Goal: Communication & Community: Answer question/provide support

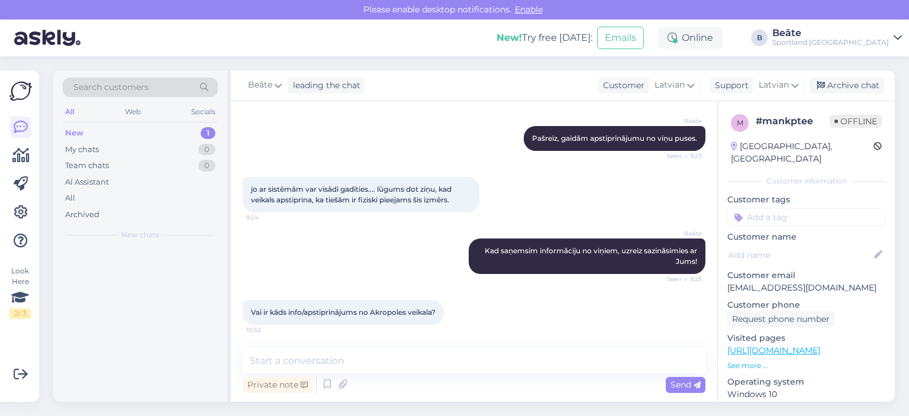
scroll to position [515, 0]
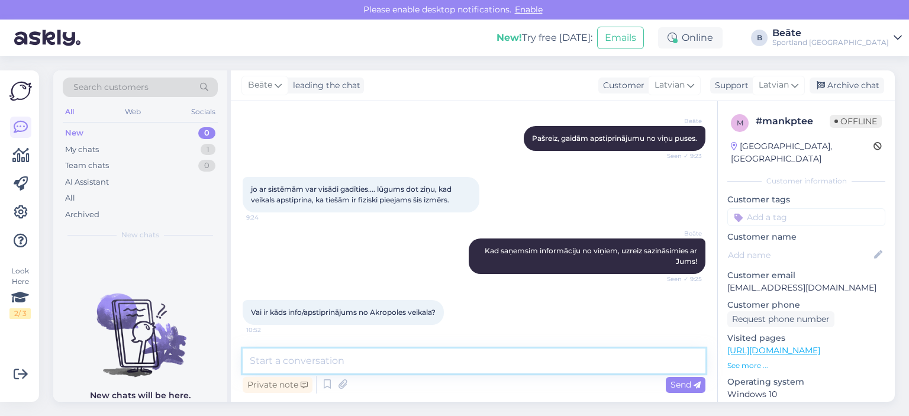
click at [450, 369] on textarea at bounding box center [474, 360] width 463 height 25
click at [524, 365] on textarea at bounding box center [474, 360] width 463 height 25
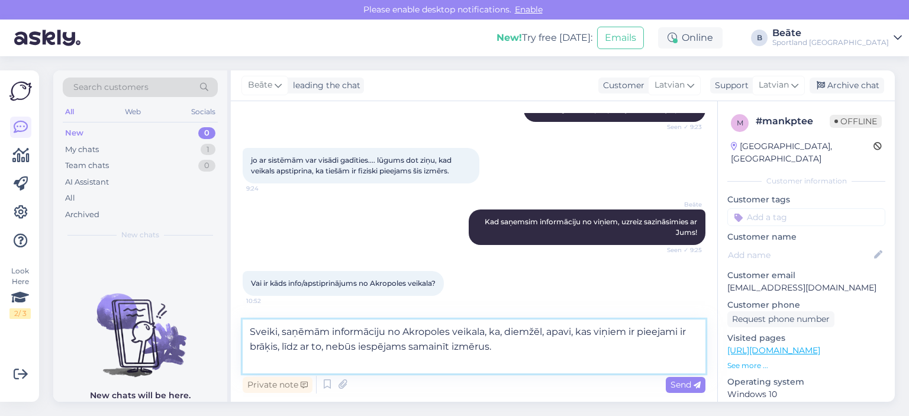
scroll to position [558, 0]
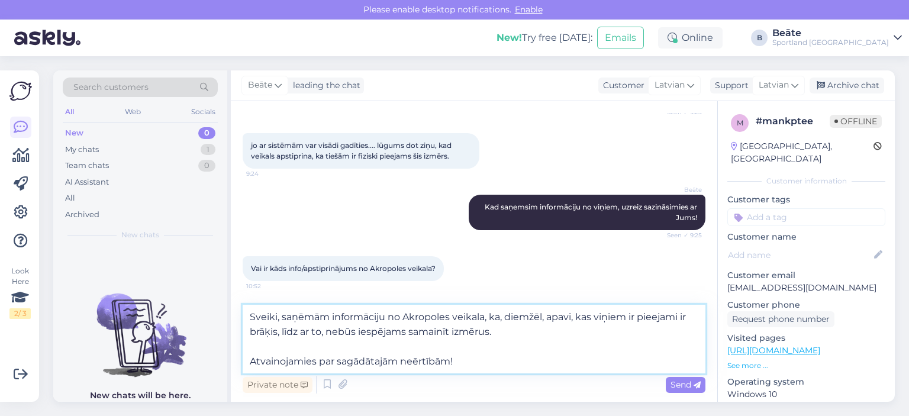
type textarea "Sveiki, saņēmām informāciju no Akropoles veikala, ka, diemžēl, apavi, kas viņie…"
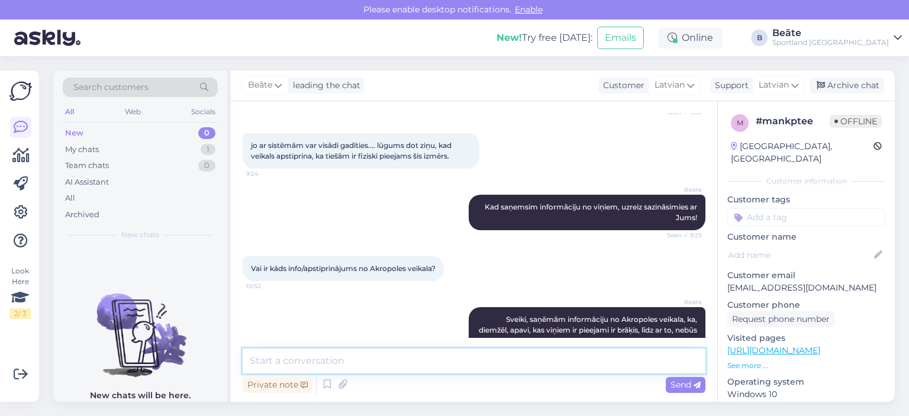
scroll to position [608, 0]
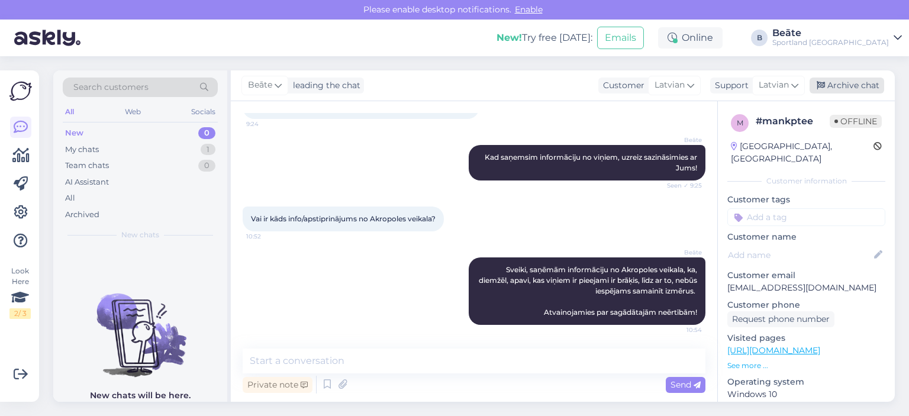
click at [863, 89] on div "Archive chat" at bounding box center [846, 85] width 75 height 16
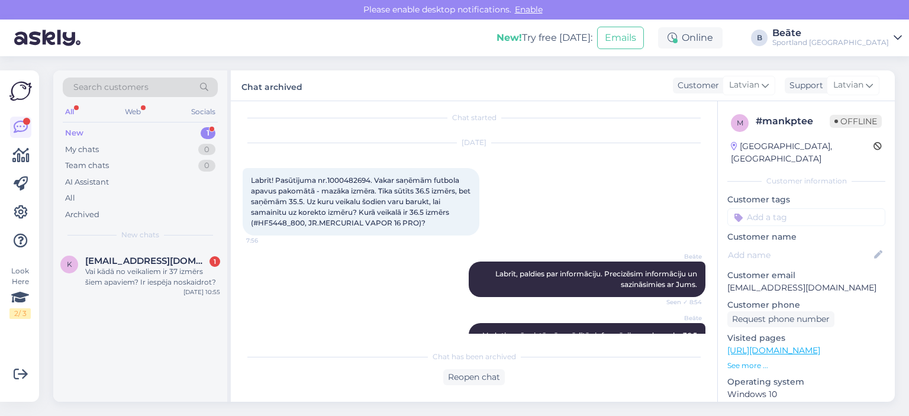
scroll to position [0, 0]
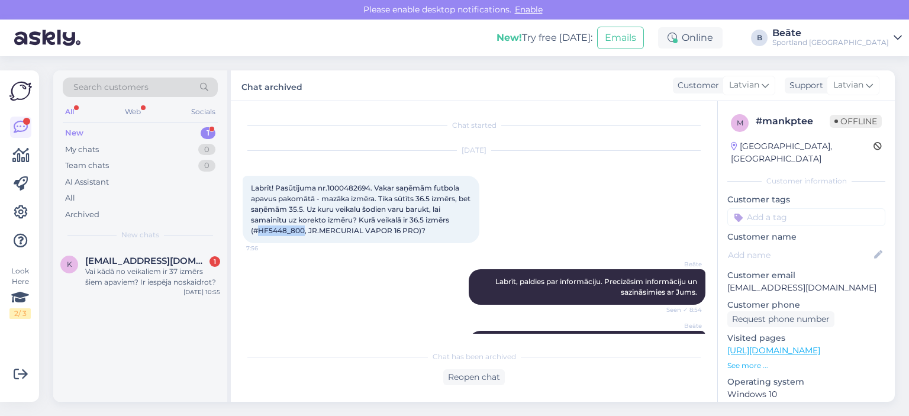
drag, startPoint x: 258, startPoint y: 229, endPoint x: 302, endPoint y: 232, distance: 43.9
click at [302, 232] on span "Labrīt! Pasūtījuma nr.1000482694. Vakar saņēmām futbola apavus pakomātā - mazāk…" at bounding box center [361, 208] width 221 height 51
copy span "HF5448_800"
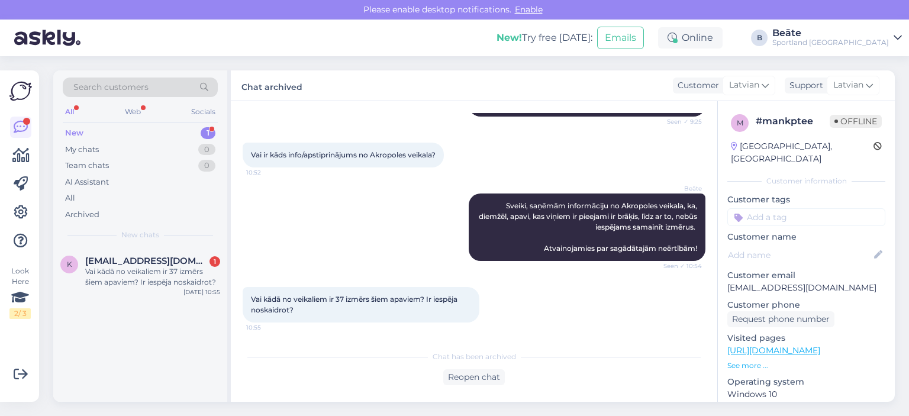
scroll to position [673, 0]
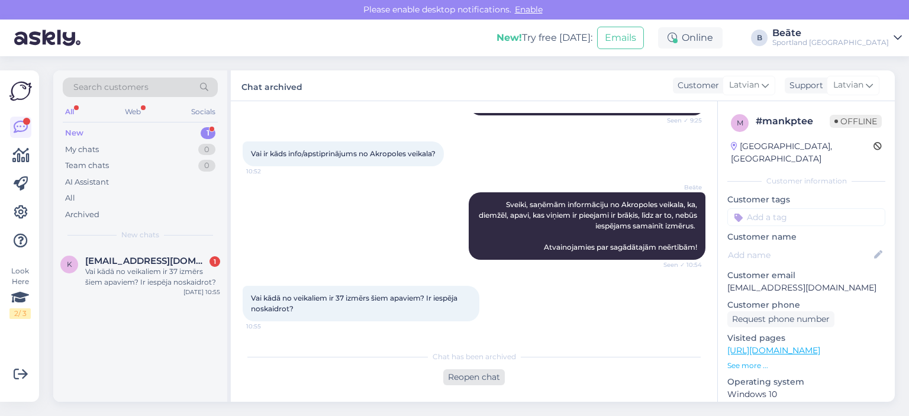
click at [474, 375] on div "Reopen chat" at bounding box center [474, 377] width 62 height 16
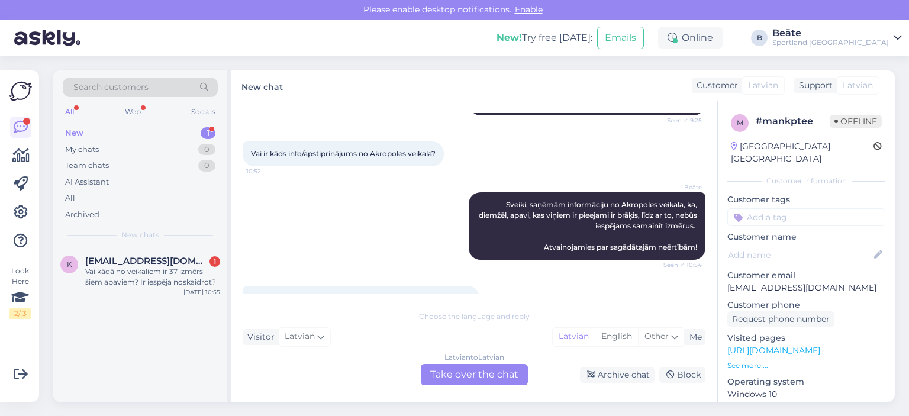
click at [477, 372] on div "Latvian to Latvian Take over the chat" at bounding box center [474, 374] width 107 height 21
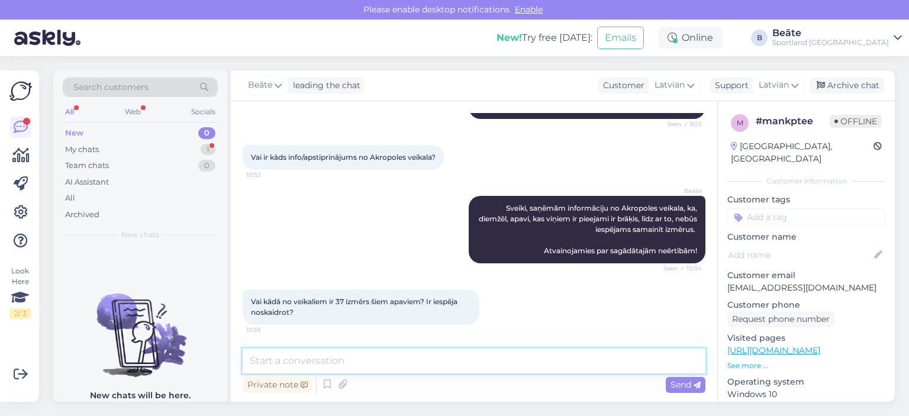
click at [476, 363] on textarea at bounding box center [474, 360] width 463 height 25
type textarea "Nebūs, diemžēl. Būs palikuši tikai mazie izmēri."
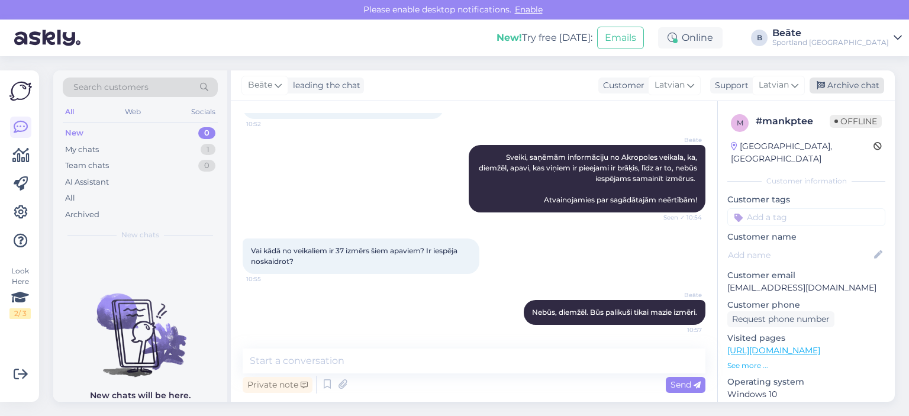
click at [835, 84] on div "Archive chat" at bounding box center [846, 85] width 75 height 16
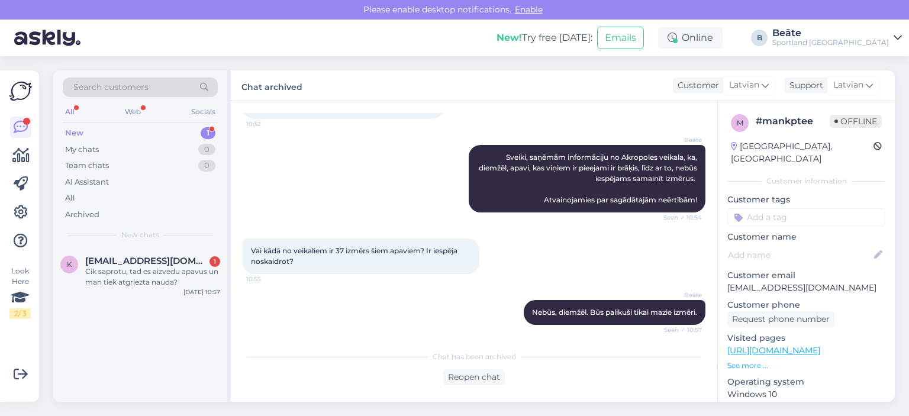
scroll to position [785, 0]
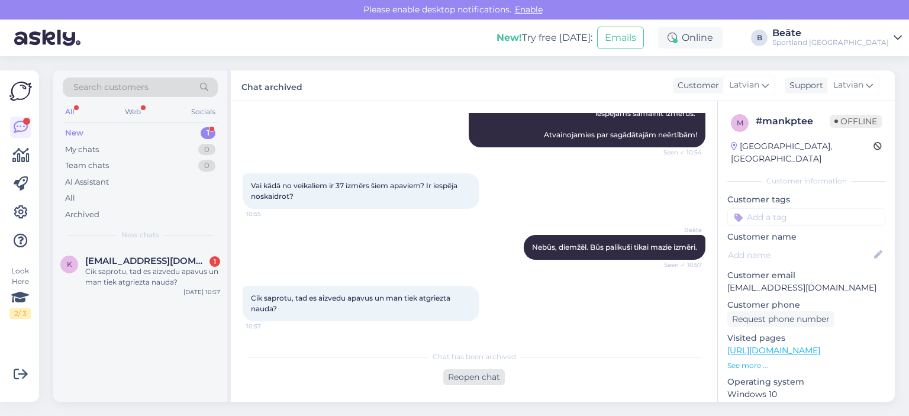
click at [474, 378] on div "Reopen chat" at bounding box center [474, 377] width 62 height 16
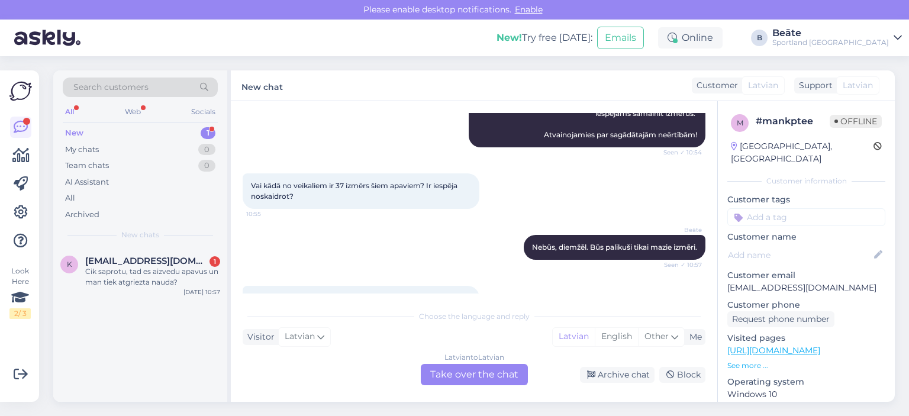
click at [474, 378] on div "Latvian to Latvian Take over the chat" at bounding box center [474, 374] width 107 height 21
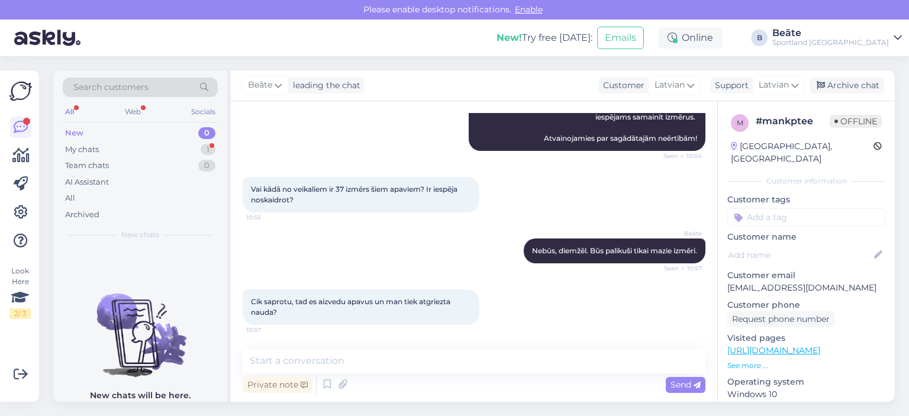
scroll to position [781, 0]
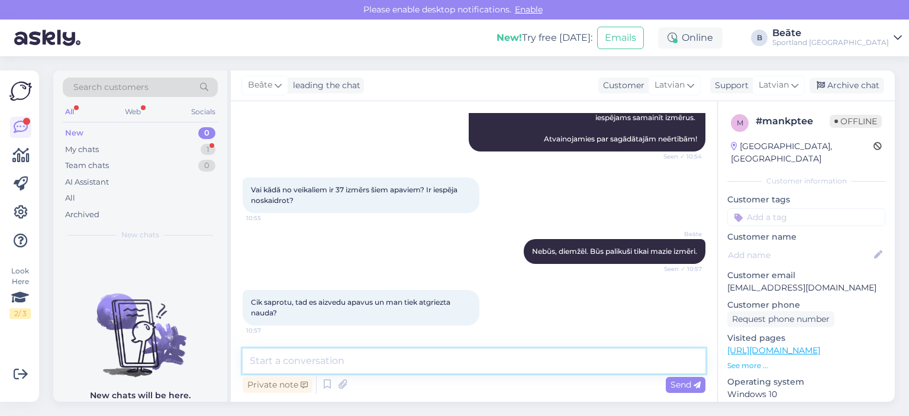
click at [421, 367] on textarea at bounding box center [474, 360] width 463 height 25
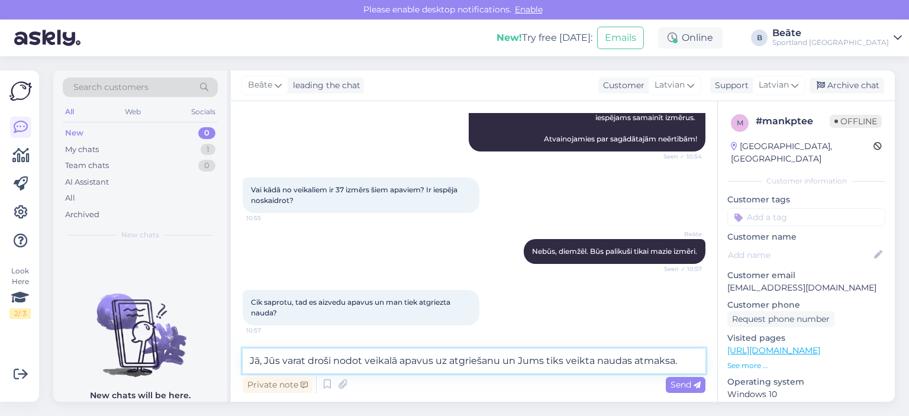
type textarea "Jā, Jūs varat droši nodot veikalā apavus uz atgriešanu un Jums tiks veikta naud…"
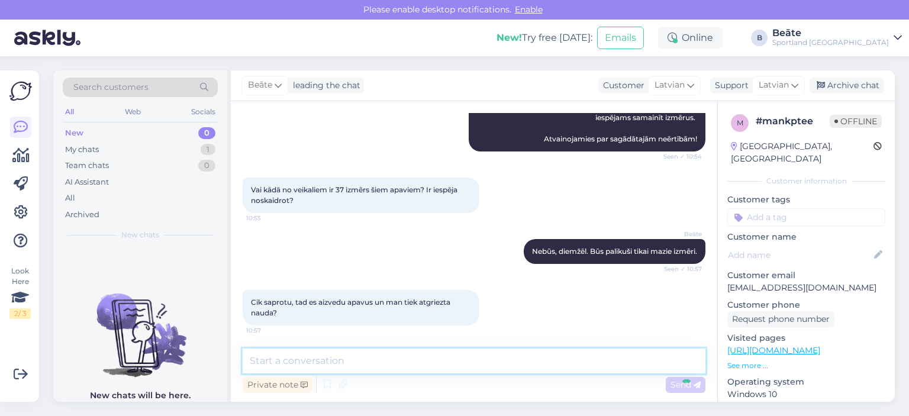
scroll to position [843, 0]
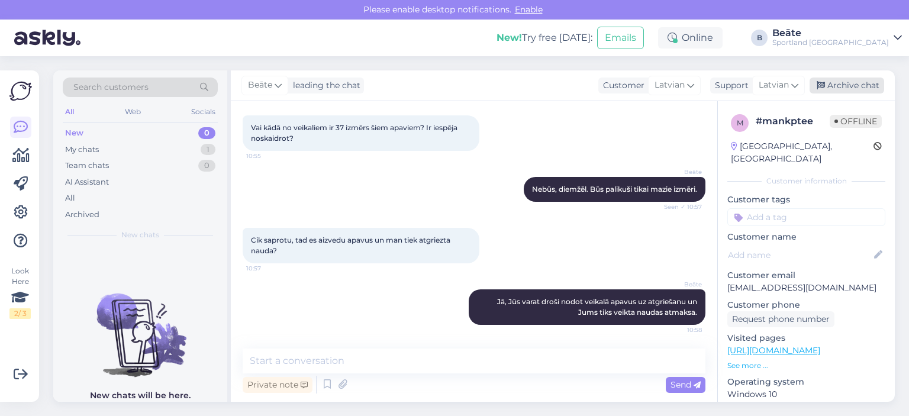
click at [845, 83] on div "Archive chat" at bounding box center [846, 85] width 75 height 16
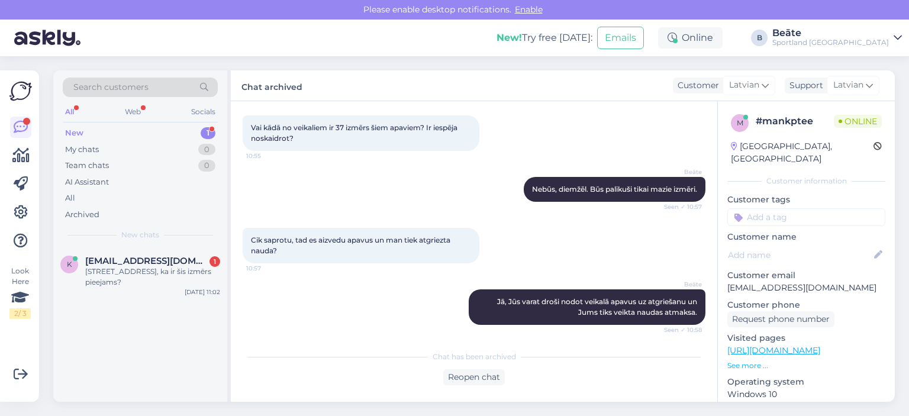
scroll to position [898, 0]
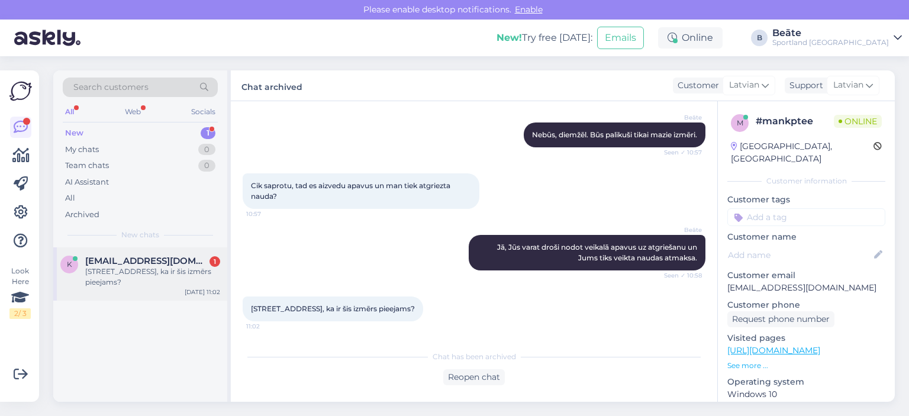
click at [157, 263] on span "[EMAIL_ADDRESS][DOMAIN_NAME]" at bounding box center [146, 261] width 123 height 11
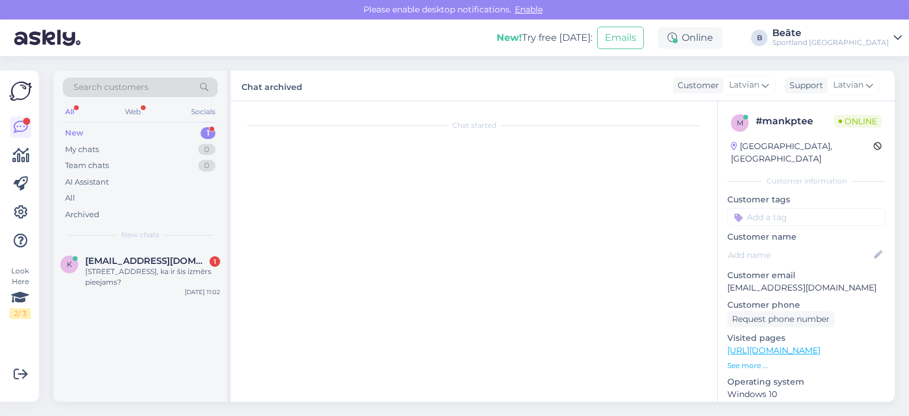
scroll to position [938, 0]
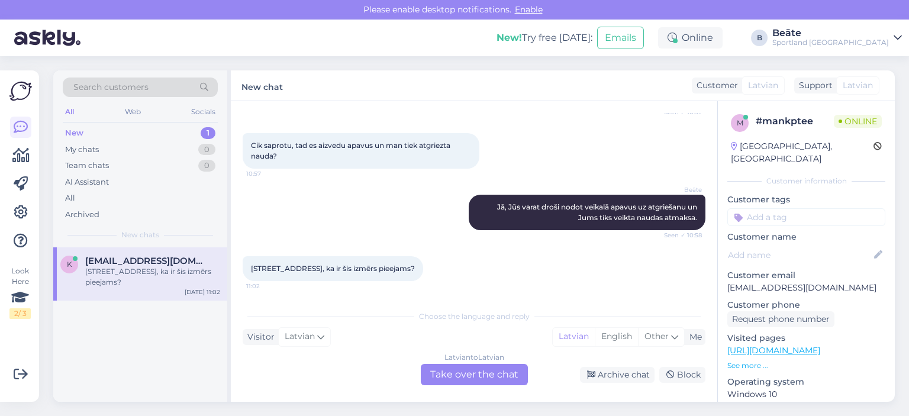
click at [480, 376] on div "Latvian to Latvian Take over the chat" at bounding box center [474, 374] width 107 height 21
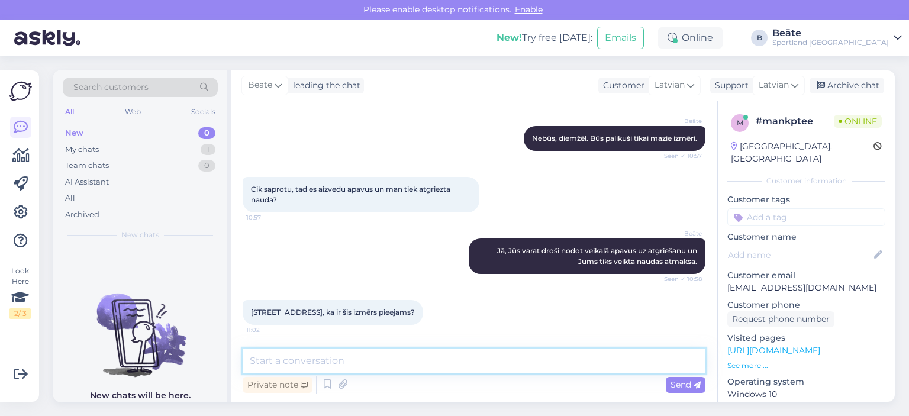
click at [452, 368] on textarea at bounding box center [474, 360] width 463 height 25
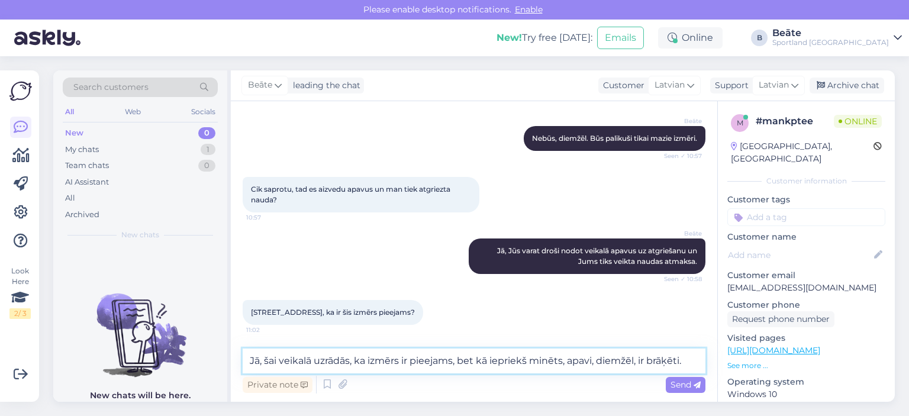
type textarea "Jā, šai veikalā uzrādās, ka izmērs ir pieejams, bet kā iepriekš minēts, apavi, …"
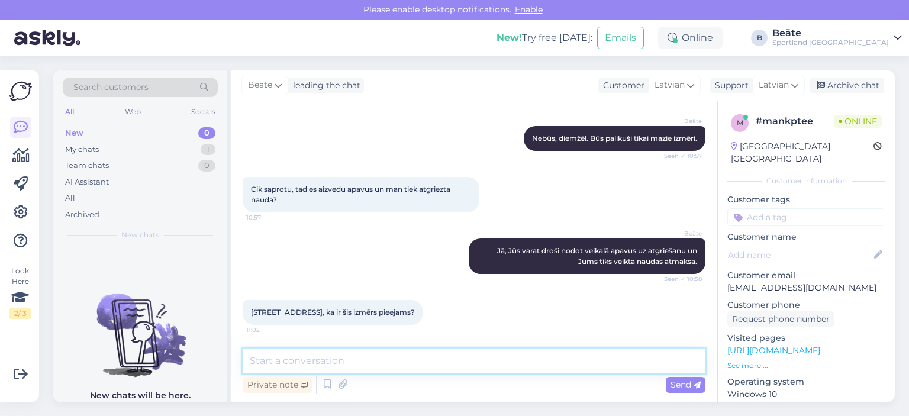
scroll to position [956, 0]
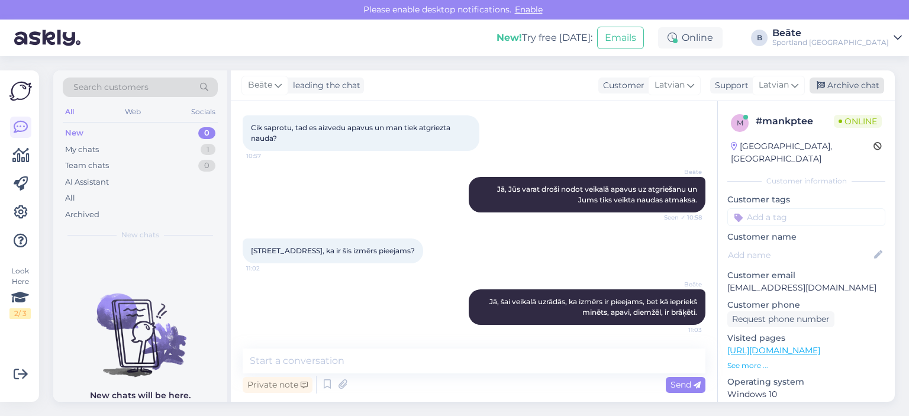
click at [864, 87] on div "Archive chat" at bounding box center [846, 85] width 75 height 16
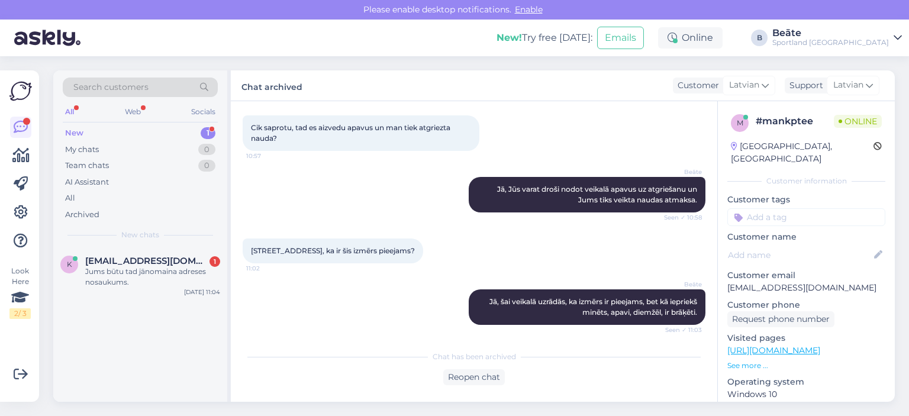
scroll to position [1010, 0]
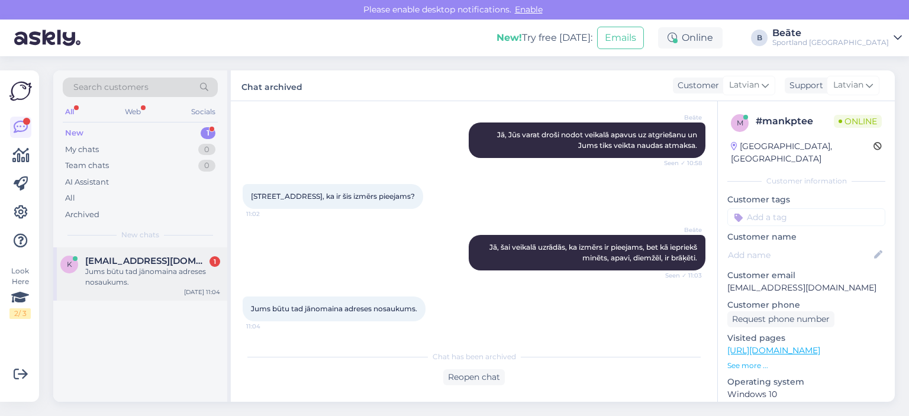
click at [163, 267] on div "Jums būtu tad jānomaina adreses nosaukums." at bounding box center [152, 276] width 135 height 21
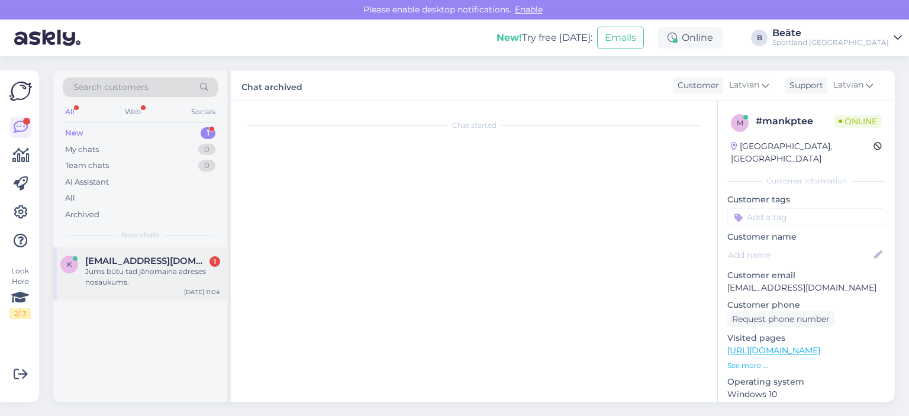
scroll to position [1050, 0]
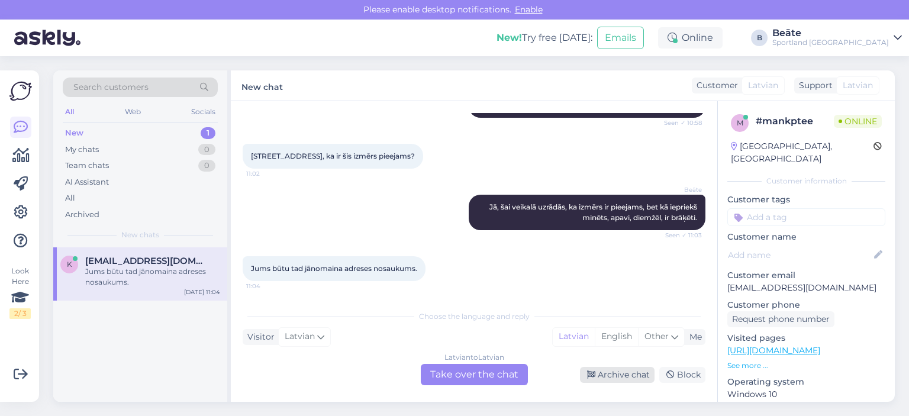
click at [625, 382] on div "Archive chat" at bounding box center [617, 375] width 75 height 16
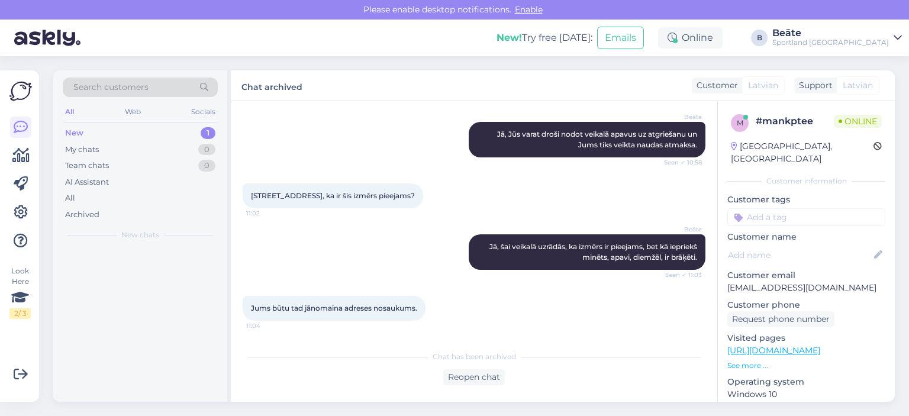
scroll to position [1010, 0]
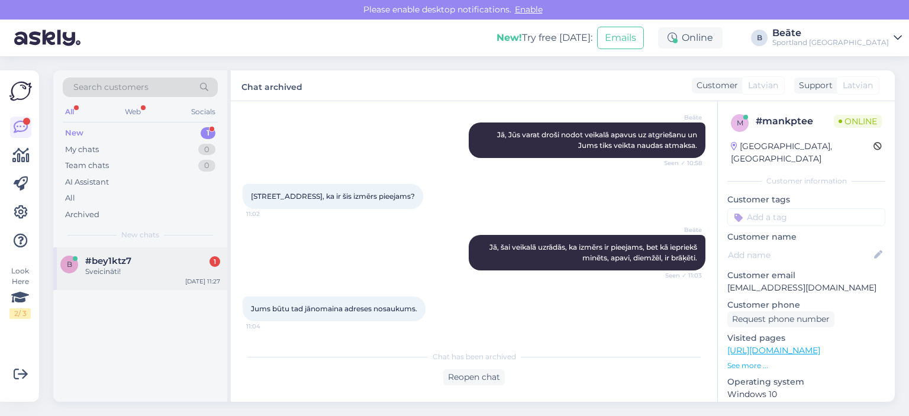
click at [157, 256] on div "#bey1ktz7 1" at bounding box center [152, 261] width 135 height 11
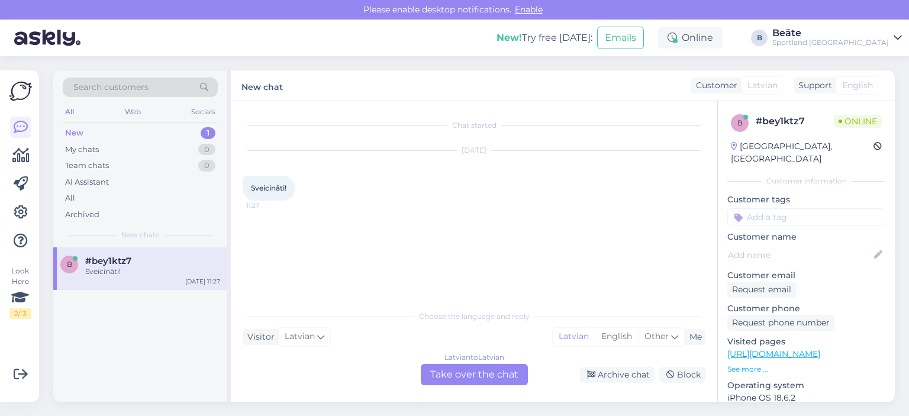
click at [471, 370] on div "Latvian to Latvian Take over the chat" at bounding box center [474, 374] width 107 height 21
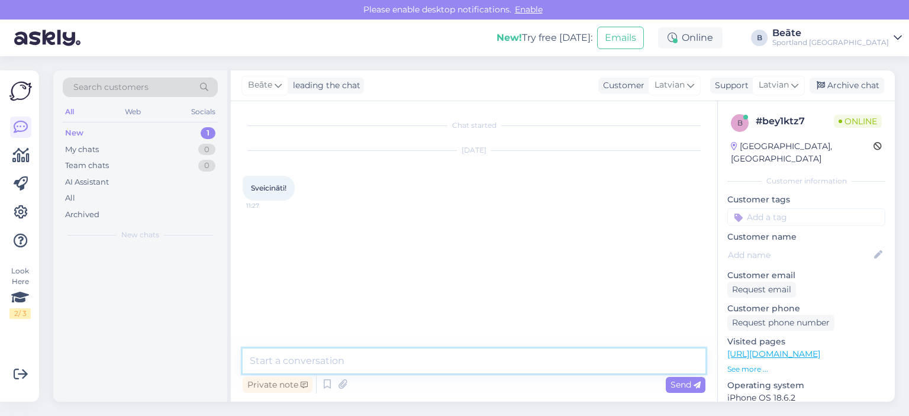
click at [452, 357] on textarea at bounding box center [474, 360] width 463 height 25
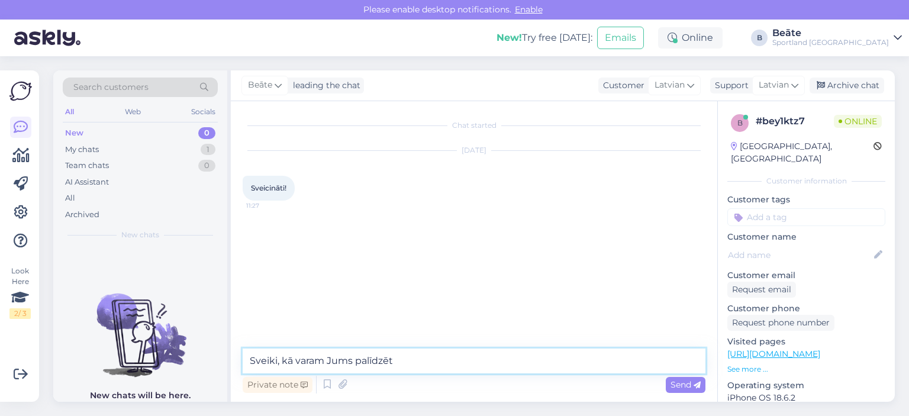
type textarea "Sveiki, kā varam Jums palīdzēt?"
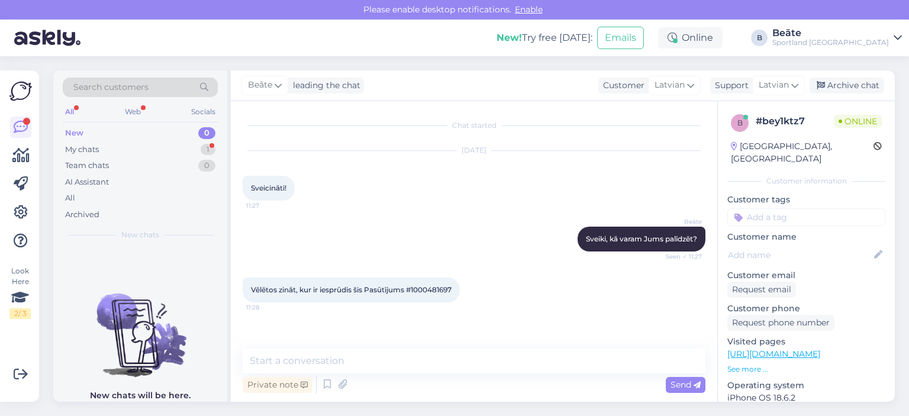
click at [437, 287] on span "Vēlētos zināt, kur ir iesprūdis šis Pasūtījums #1000481697" at bounding box center [351, 289] width 201 height 9
copy div "1000481697 11:28"
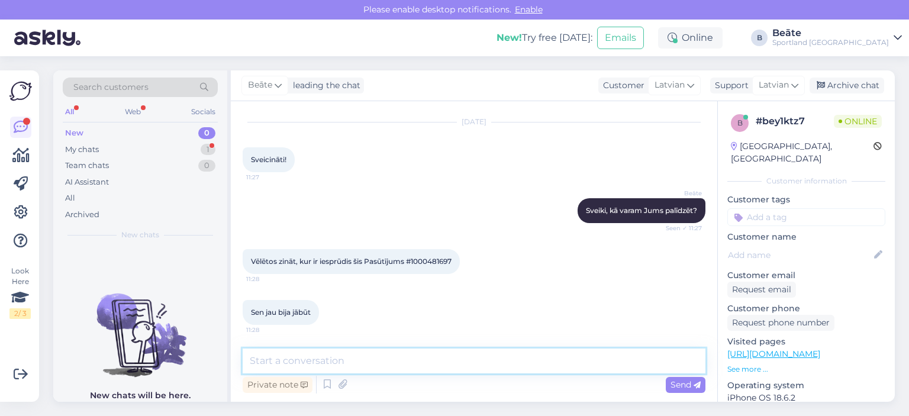
click at [352, 364] on textarea at bounding box center [474, 360] width 463 height 25
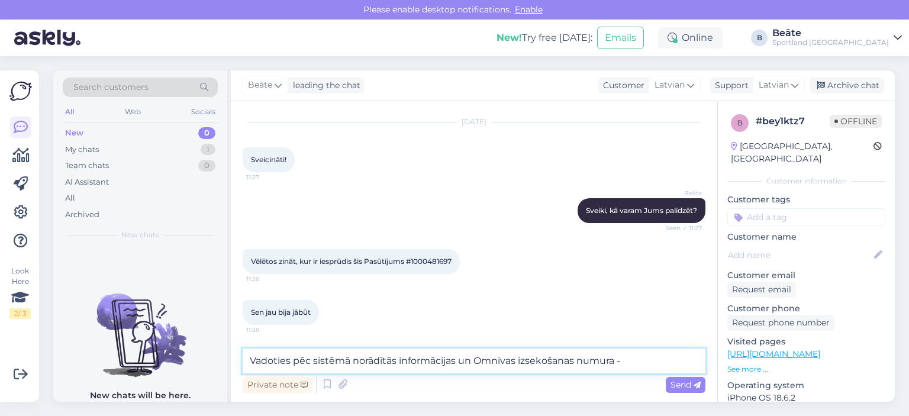
paste textarea "CC846536154EE"
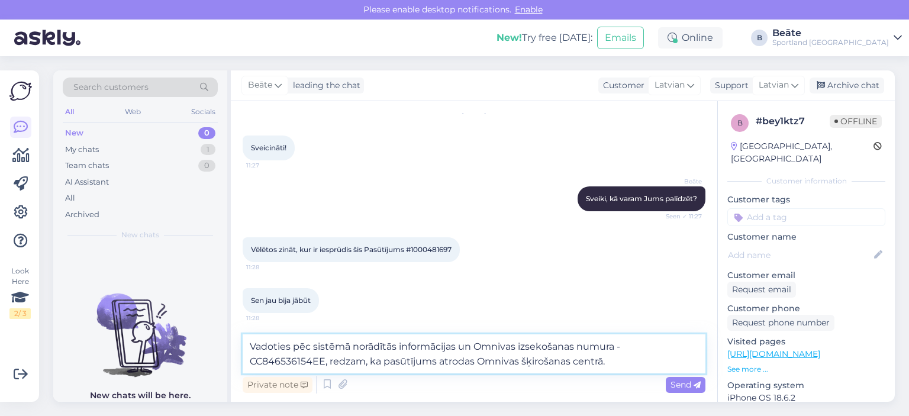
click at [302, 364] on textarea "Vadoties pēc sistēmā norādītās informācijas un Omnivas izsekošanas numura - CC8…" at bounding box center [474, 353] width 463 height 39
type textarea "Vadoties pēc sistēmā norādītās informācijas un Omnivas izsekošanas numura - CC8…"
click at [613, 366] on textarea "Vadoties pēc sistēmā norādītās informācijas un Omnivas izsekošanas numura - CC8…" at bounding box center [474, 353] width 463 height 39
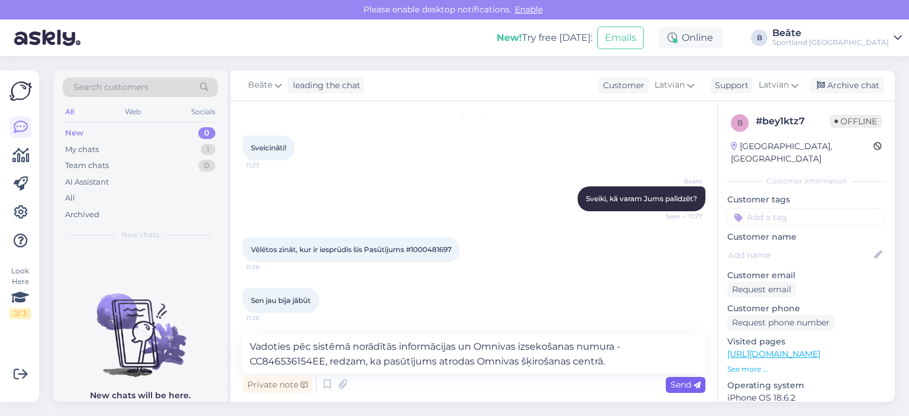
click at [685, 392] on div "Send" at bounding box center [685, 385] width 40 height 16
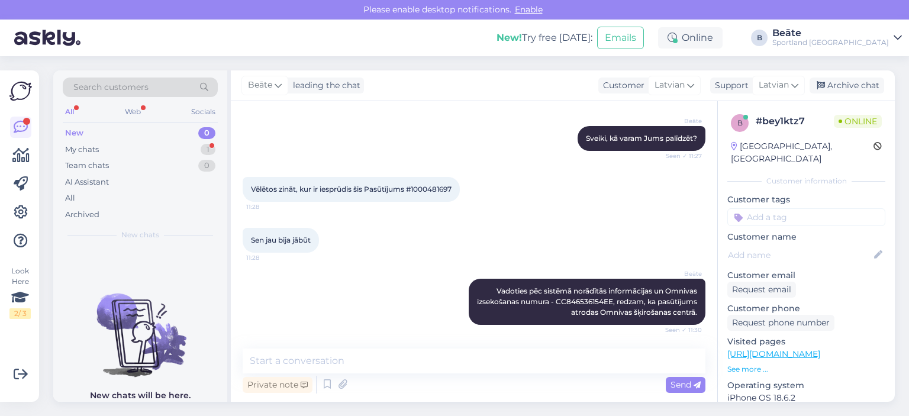
scroll to position [253, 0]
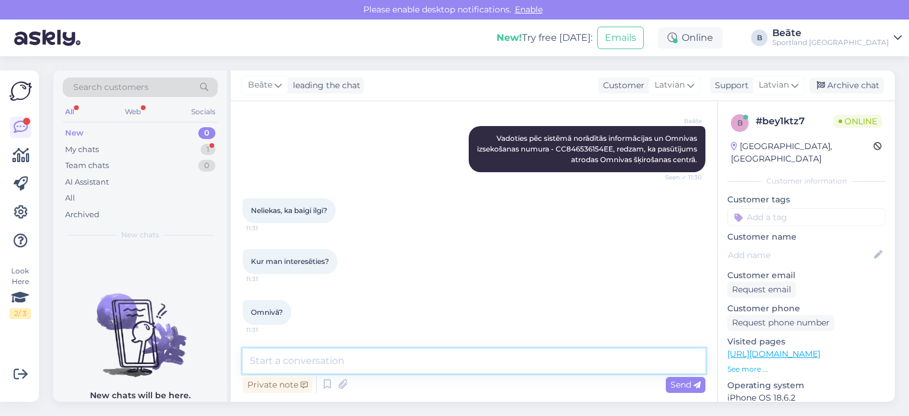
click at [382, 357] on textarea at bounding box center [474, 360] width 463 height 25
type textarea "Omnivā."
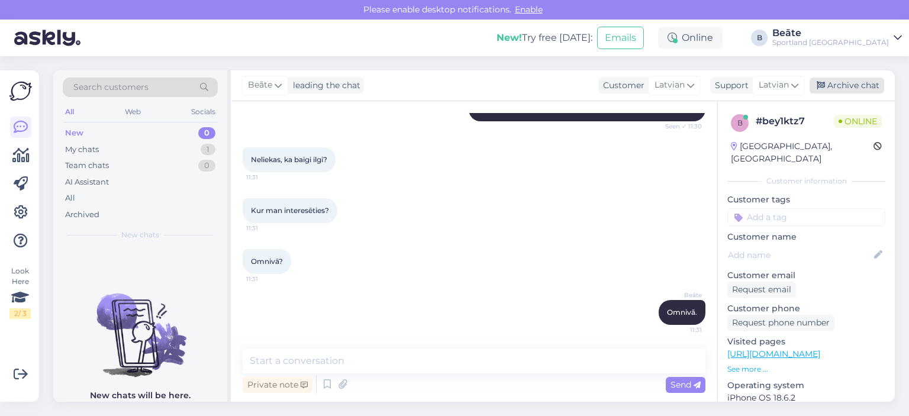
click at [861, 86] on div "Archive chat" at bounding box center [846, 85] width 75 height 16
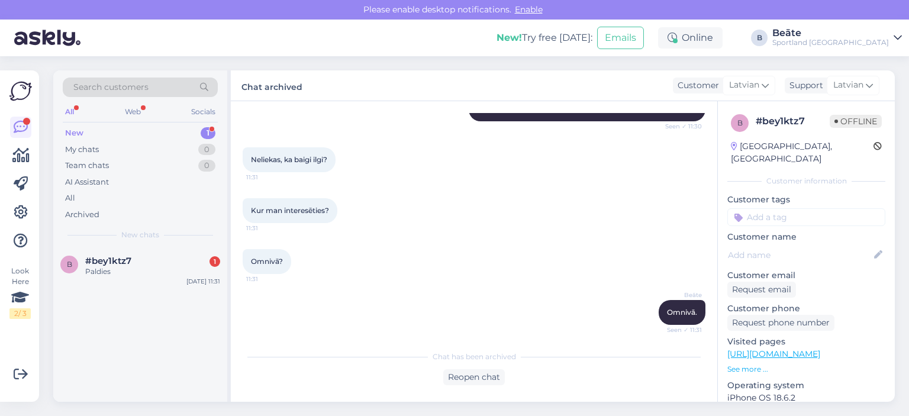
scroll to position [358, 0]
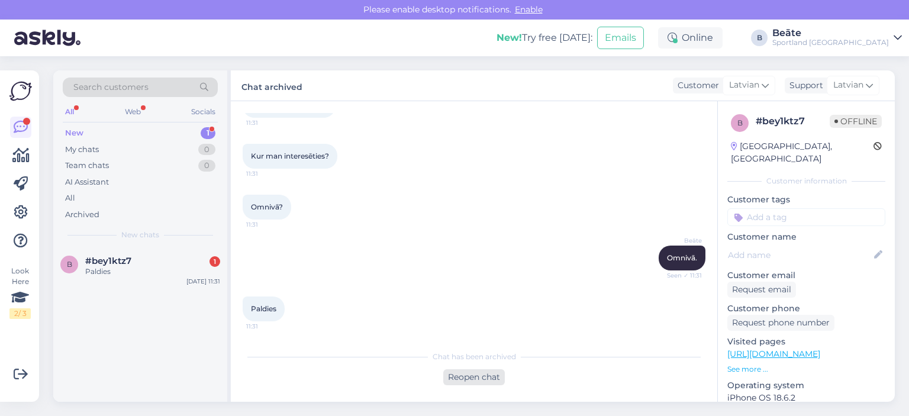
click at [486, 379] on div "Reopen chat" at bounding box center [474, 377] width 62 height 16
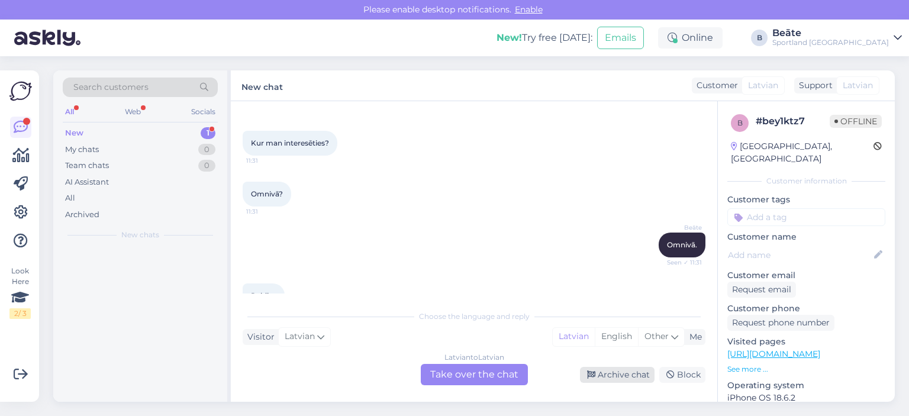
click at [599, 373] on div "Archive chat" at bounding box center [617, 375] width 75 height 16
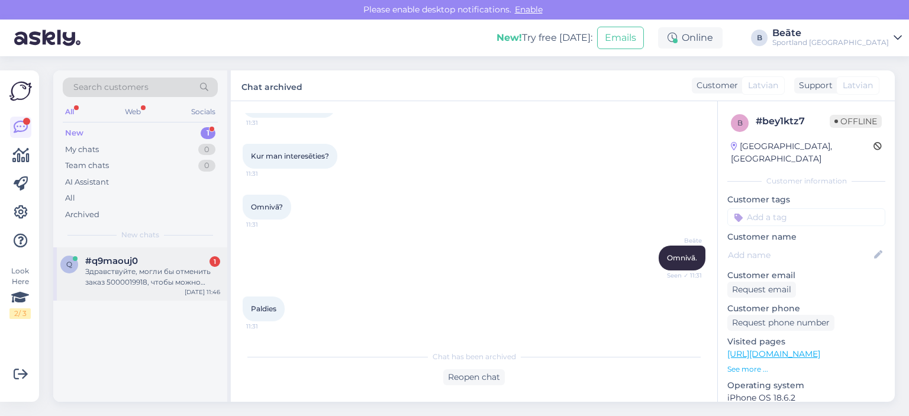
click at [149, 258] on div "#q9maouj0 1" at bounding box center [152, 261] width 135 height 11
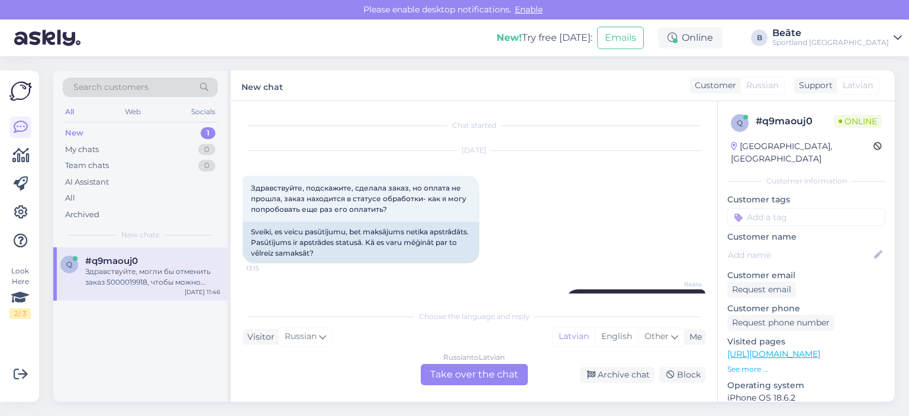
scroll to position [377, 0]
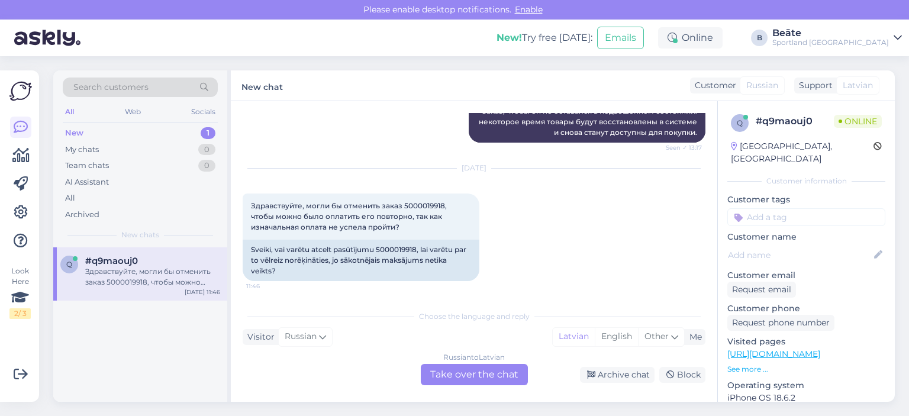
click at [487, 378] on div "Russian to Latvian Take over the chat" at bounding box center [474, 374] width 107 height 21
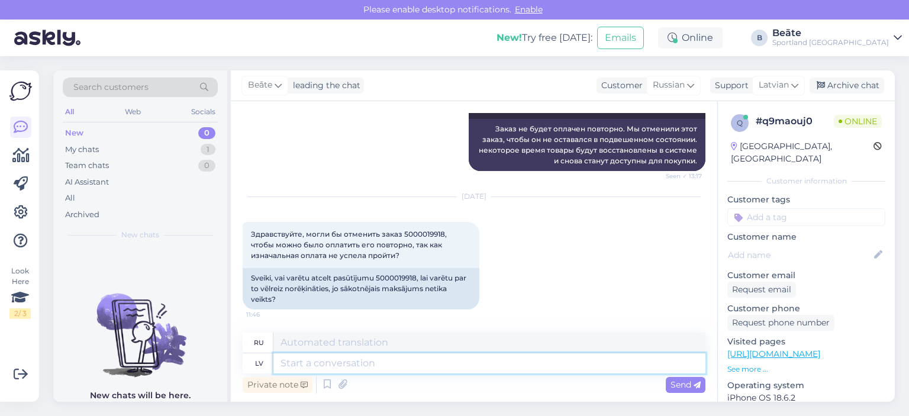
click at [487, 373] on textarea at bounding box center [489, 363] width 432 height 20
type textarea "Labdien,"
type textarea "Привет,"
click at [394, 277] on div "Sveiki, vai varētu atcelt pasūtījumu 5000019918, lai varētu par to vēlreiz norē…" at bounding box center [361, 288] width 237 height 41
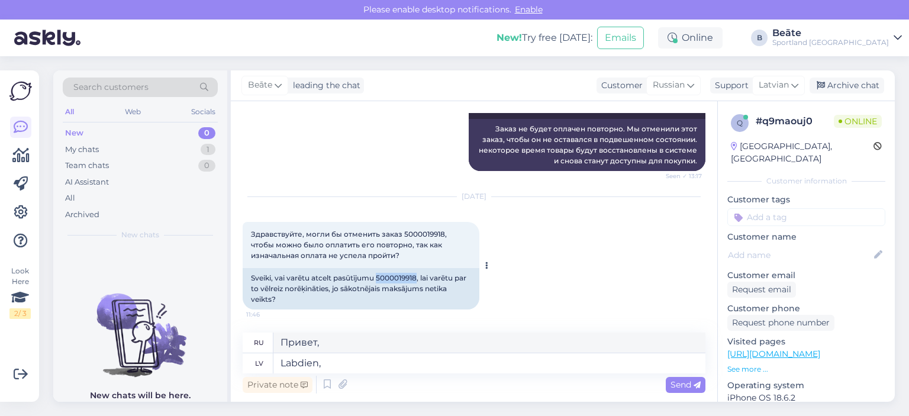
click at [394, 277] on div "Sveiki, vai varētu atcelt pasūtījumu 5000019918, lai varētu par to vēlreiz norē…" at bounding box center [361, 288] width 237 height 41
copy div "5000019918"
click at [400, 361] on textarea "Labdien," at bounding box center [489, 363] width 432 height 20
type textarea "Labdien, atcēlām J"
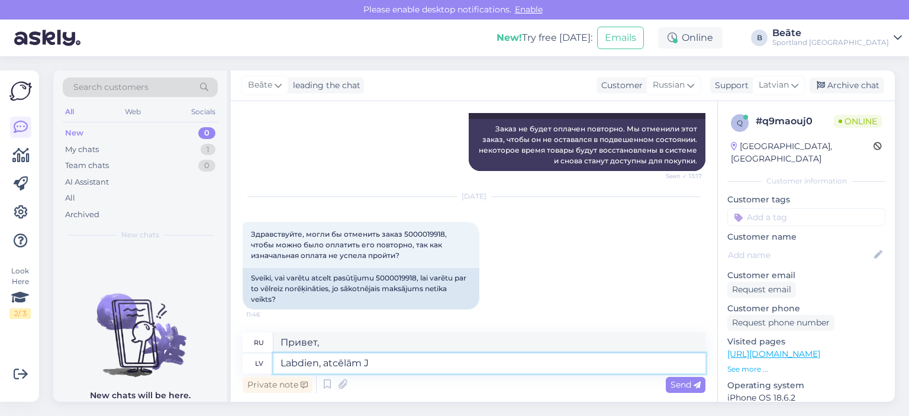
type textarea "Здравствуйте, мы отменили."
type textarea "Labdien, atcēlām Jums šo"
type textarea "Здравствуйте, мы отменили ваш заказ."
type textarea "Labdien, atcēlām Jums šo pa"
type textarea "Здравствуйте, мы отменили эту услугу для вас."
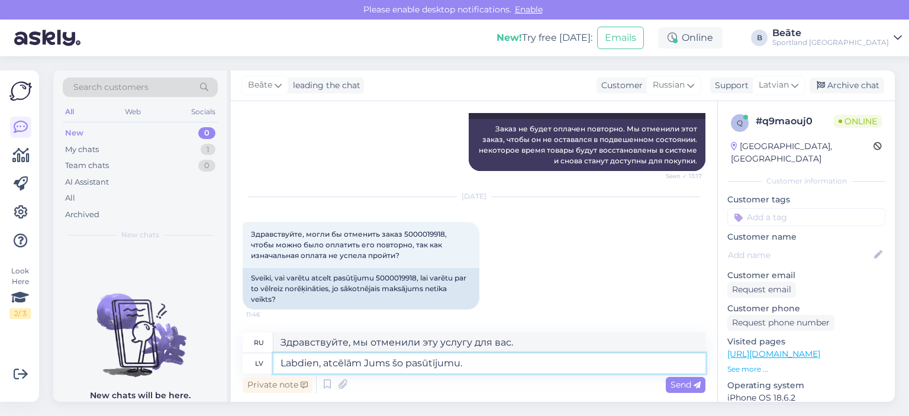
type textarea "Labdien, atcēlām Jums šo pasūtījumu."
type textarea "Здравствуйте, мы отменили этот заказ для вас."
type textarea "Labdien, atcēlām Jums šo pasūtījumu."
click at [677, 382] on span "Send" at bounding box center [685, 384] width 30 height 11
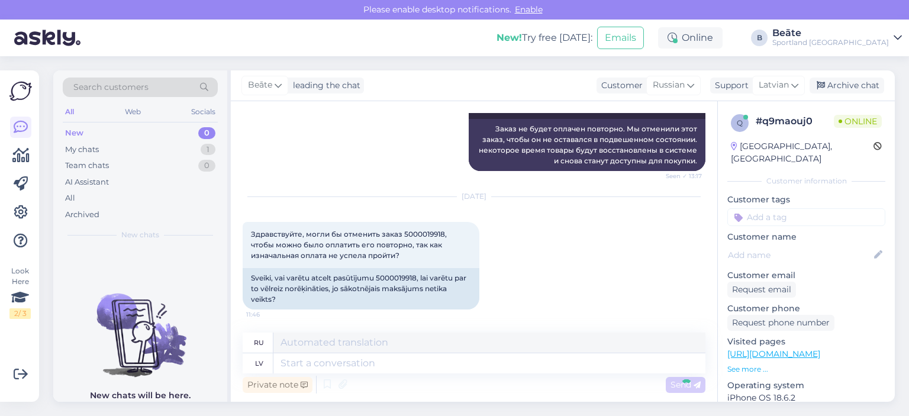
scroll to position [420, 0]
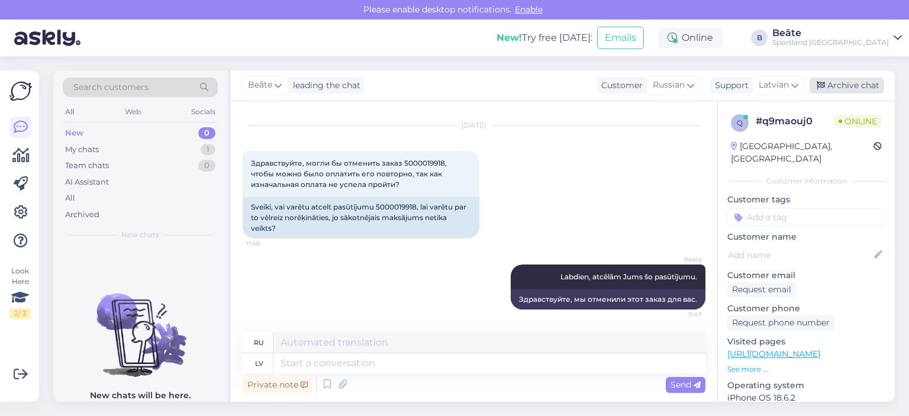
click at [845, 80] on div "Archive chat" at bounding box center [846, 85] width 75 height 16
